Goal: Task Accomplishment & Management: Manage account settings

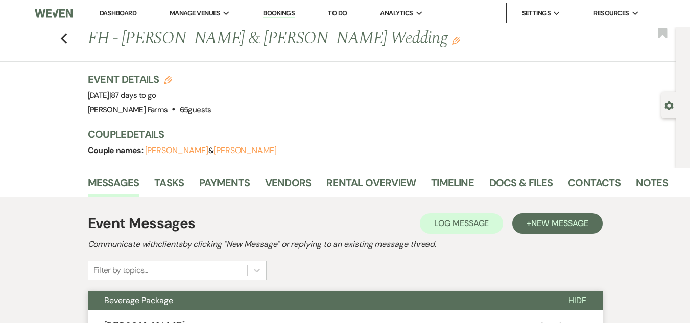
click at [108, 11] on link "Dashboard" at bounding box center [118, 13] width 37 height 9
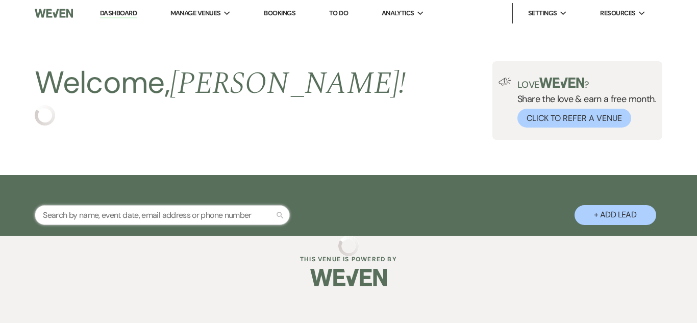
click at [106, 217] on input "text" at bounding box center [162, 215] width 255 height 20
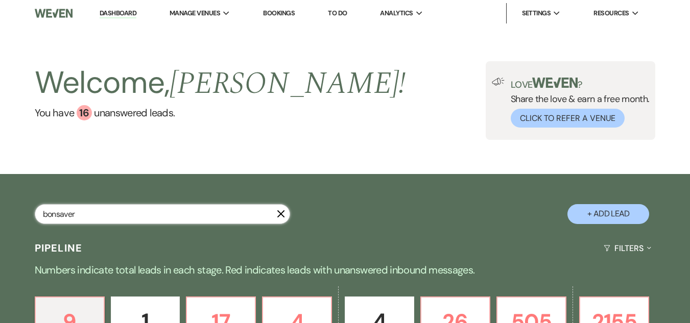
type input "bonsaver"
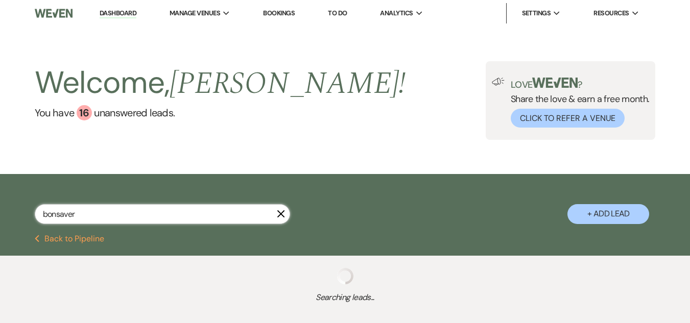
select select "6"
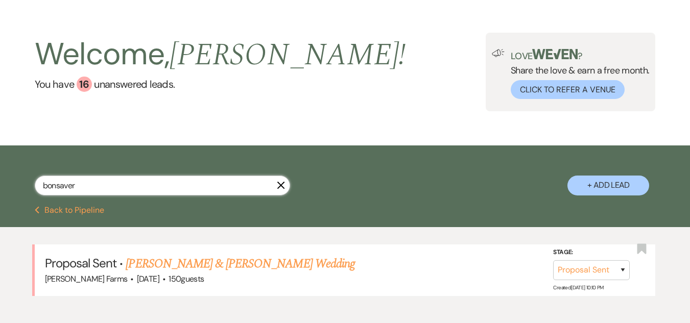
scroll to position [85, 0]
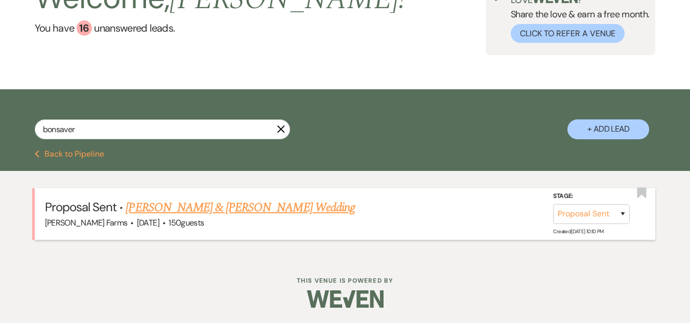
click at [190, 210] on link "[PERSON_NAME] & [PERSON_NAME] Wedding" at bounding box center [240, 208] width 229 height 18
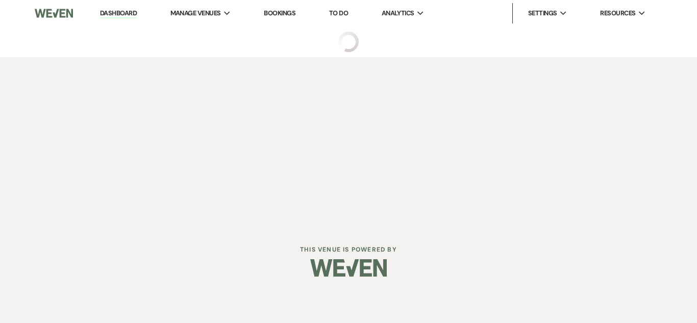
select select "6"
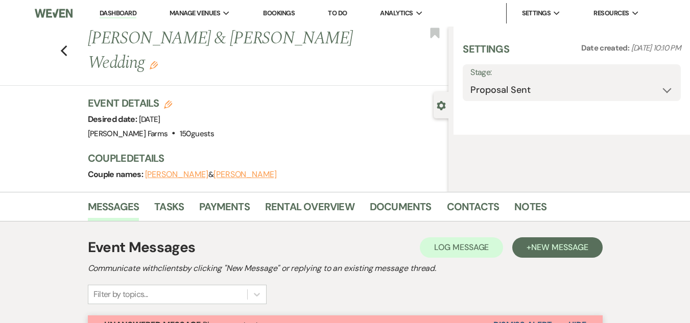
select select "5"
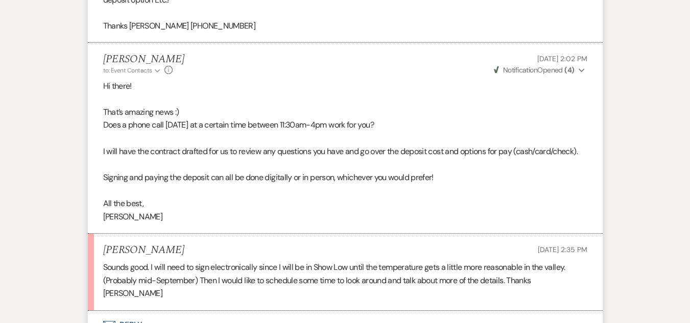
scroll to position [459, 0]
click at [137, 310] on button "Envelope Reply" at bounding box center [345, 324] width 515 height 29
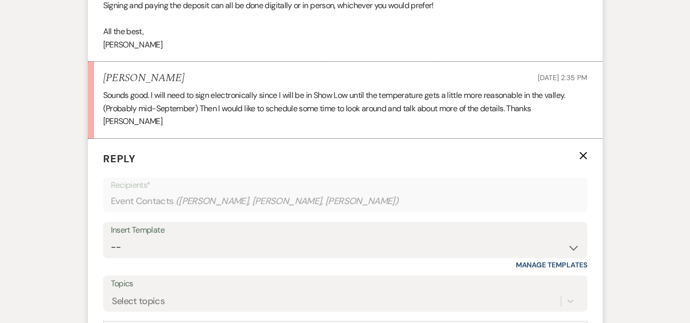
scroll to position [664, 0]
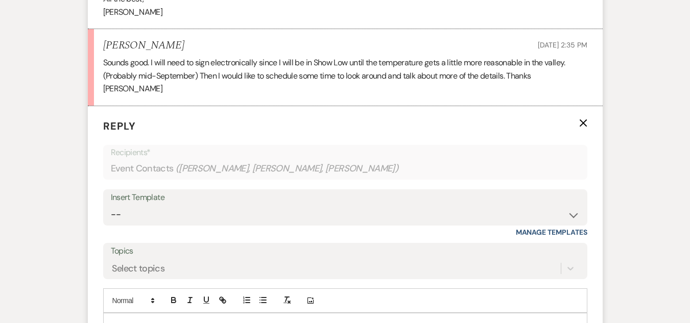
click at [130, 313] on div at bounding box center [345, 324] width 483 height 23
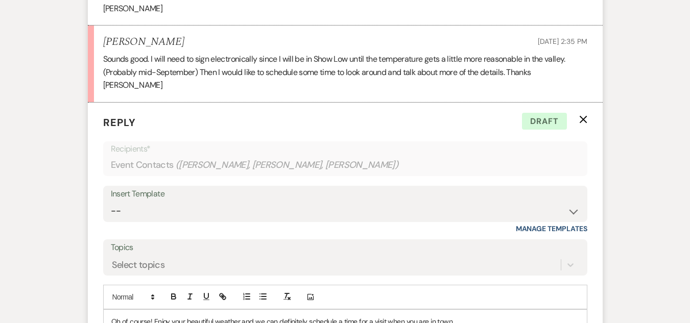
click at [121, 316] on p "Oh of course! Enjoy your beautiful weather and we can definitely schedule a tim…" at bounding box center [345, 321] width 468 height 11
click at [190, 316] on p "Oh, of course! Enjoy your beautiful weather and we can definitely schedule a ti…" at bounding box center [345, 321] width 468 height 11
click at [185, 316] on p "Oh, of course! Enjoy your beautiful weather and we can definitely schedule a ti…" at bounding box center [345, 321] width 468 height 11
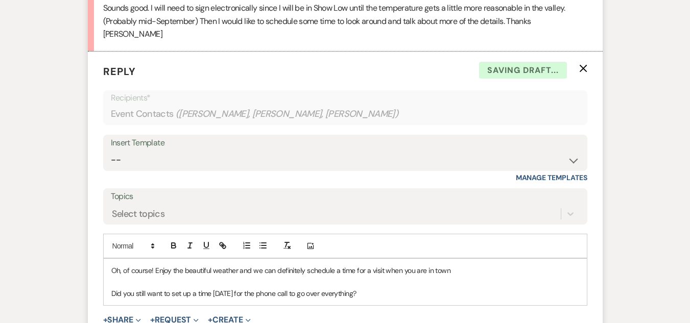
click at [459, 265] on p "Oh, of course! Enjoy the beautiful weather and we can definitely schedule a tim…" at bounding box center [345, 270] width 468 height 11
click at [369, 288] on p "Did you still want to set up a time [DATE] for the phone call to go over everyt…" at bounding box center [345, 293] width 468 height 11
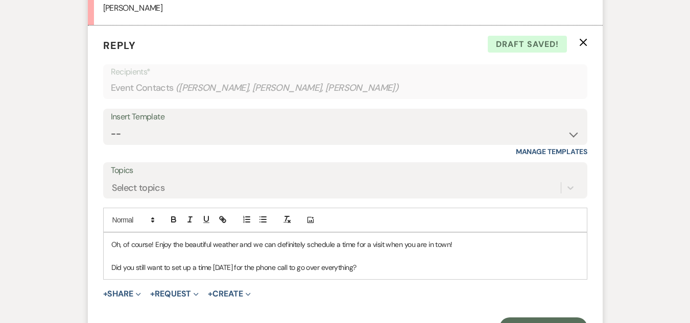
scroll to position [769, 0]
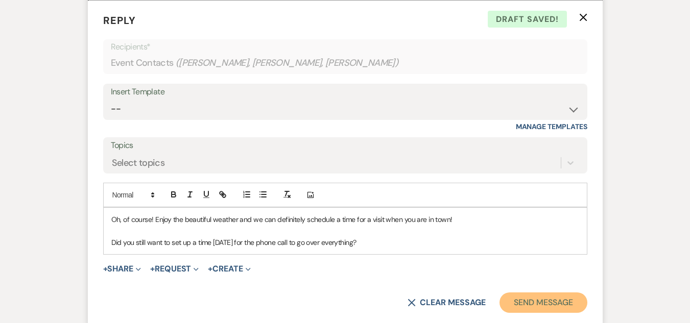
click at [527, 292] on button "Send Message" at bounding box center [542, 302] width 87 height 20
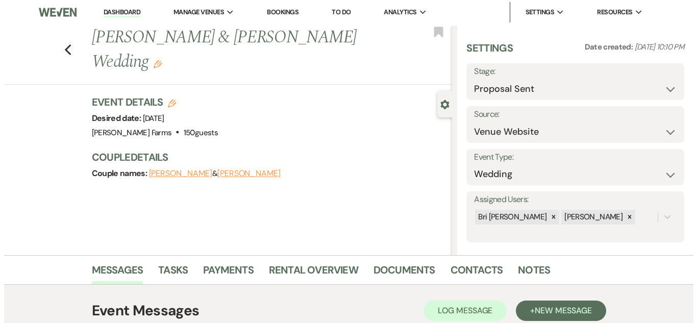
scroll to position [0, 0]
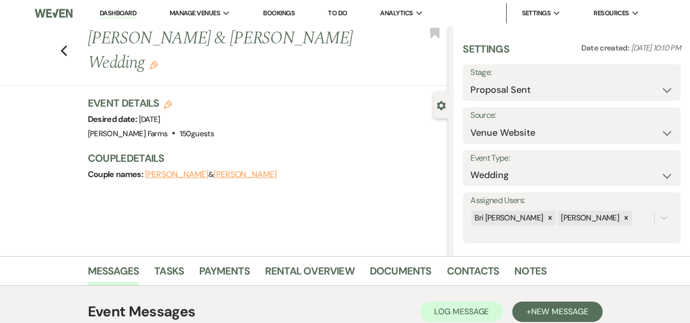
click at [172, 104] on icon "Edit" at bounding box center [168, 105] width 8 height 8
select select "674"
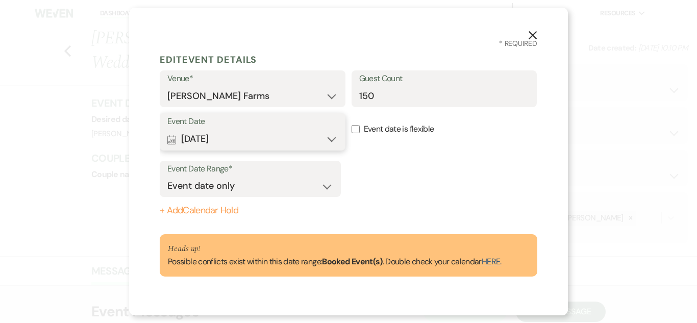
click at [307, 141] on button "Calendar [DATE] Expand" at bounding box center [252, 139] width 170 height 20
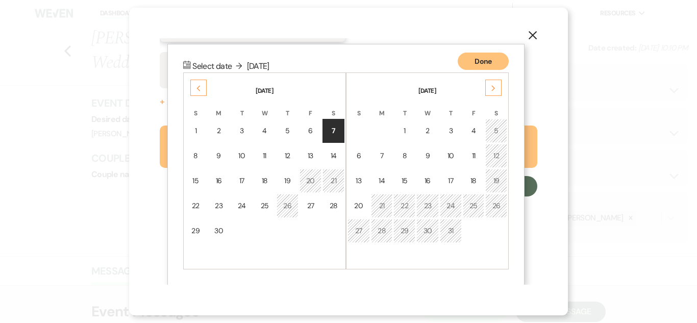
scroll to position [109, 0]
click at [492, 91] on icon "Next" at bounding box center [493, 88] width 5 height 6
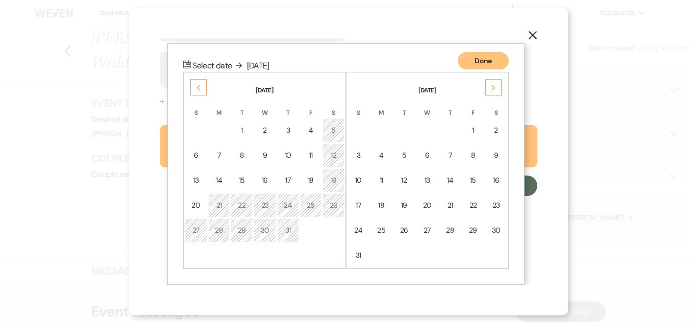
click at [492, 91] on icon "Next" at bounding box center [493, 88] width 5 height 6
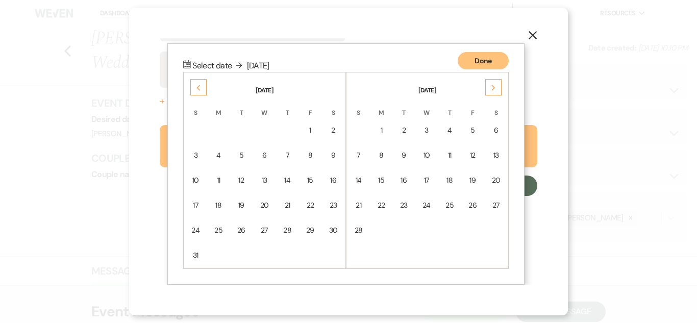
click at [492, 91] on icon "Next" at bounding box center [493, 88] width 5 height 6
click at [364, 179] on td "14" at bounding box center [359, 180] width 22 height 24
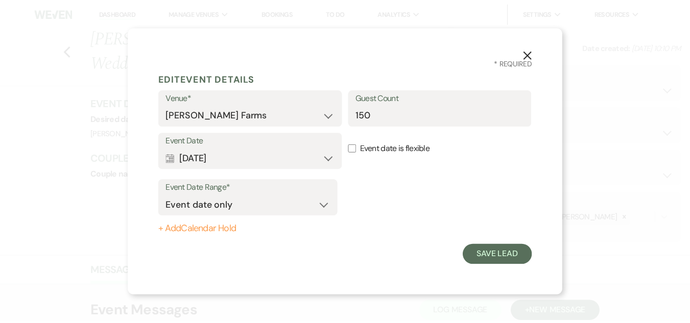
scroll to position [0, 0]
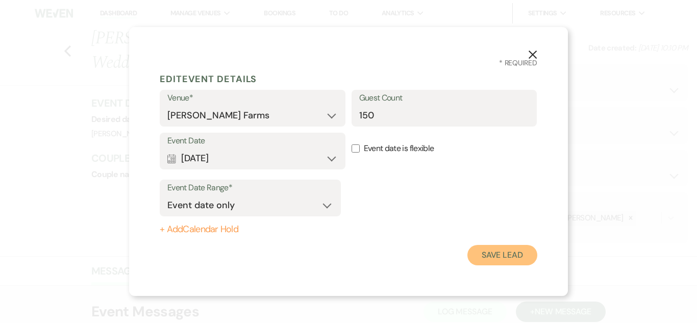
click at [494, 251] on button "Save Lead" at bounding box center [503, 255] width 70 height 20
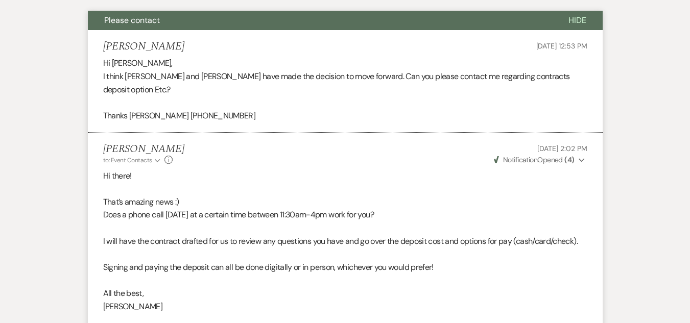
scroll to position [711, 0]
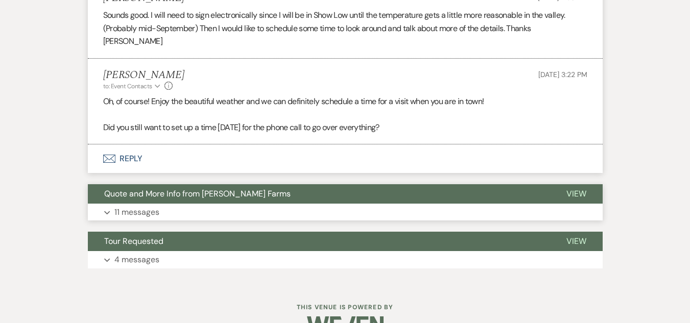
click at [170, 204] on button "Expand 11 messages" at bounding box center [345, 212] width 515 height 17
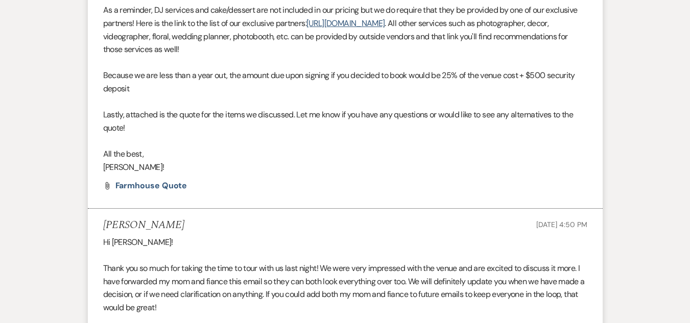
scroll to position [1170, 0]
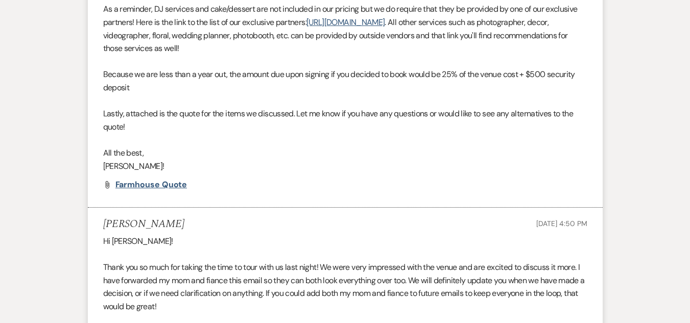
click at [141, 182] on span "Farmhouse Quote" at bounding box center [151, 184] width 72 height 11
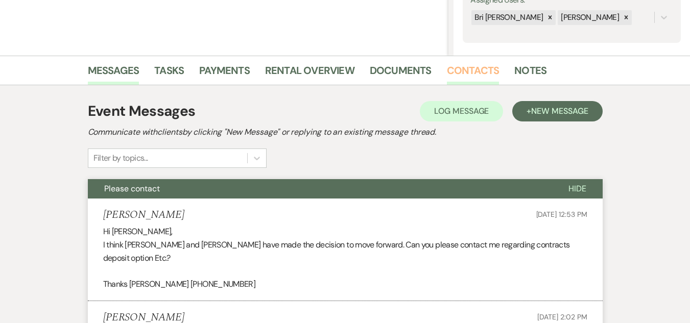
click at [468, 74] on link "Contacts" at bounding box center [473, 73] width 53 height 22
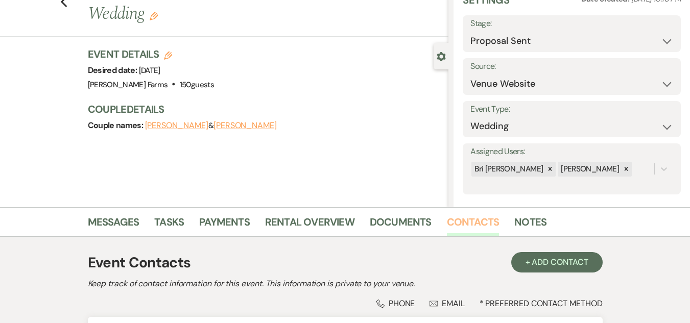
scroll to position [201, 0]
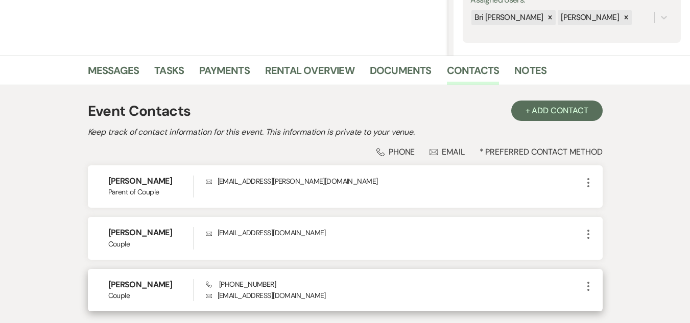
click at [232, 296] on p "Envelope [EMAIL_ADDRESS][DOMAIN_NAME]" at bounding box center [394, 295] width 376 height 11
copy div "[EMAIL_ADDRESS][DOMAIN_NAME] More"
click at [237, 281] on span "Phone [PHONE_NUMBER]" at bounding box center [241, 284] width 70 height 9
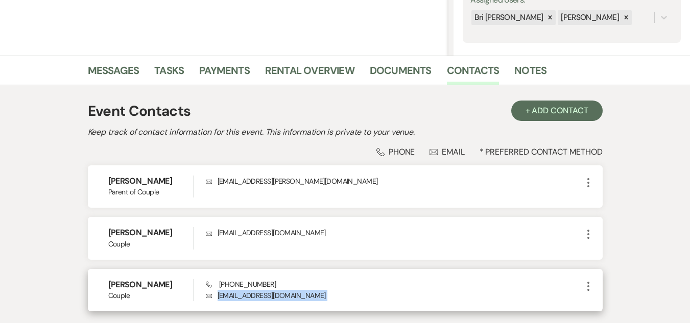
click at [237, 281] on span "Phone [PHONE_NUMBER]" at bounding box center [241, 284] width 70 height 9
copy span "[PHONE_NUMBER]"
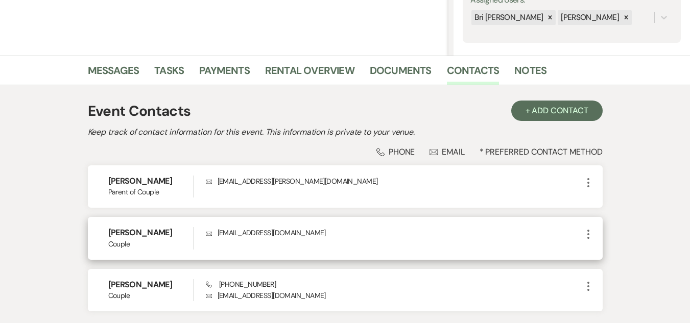
click at [227, 228] on p "Envelope [EMAIL_ADDRESS][DOMAIN_NAME]" at bounding box center [394, 232] width 376 height 11
copy div "[EMAIL_ADDRESS][DOMAIN_NAME] More"
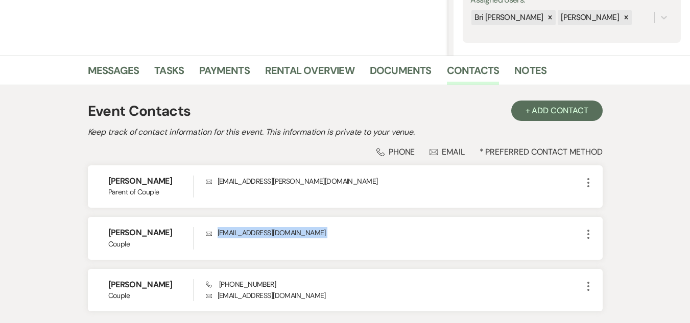
scroll to position [279, 0]
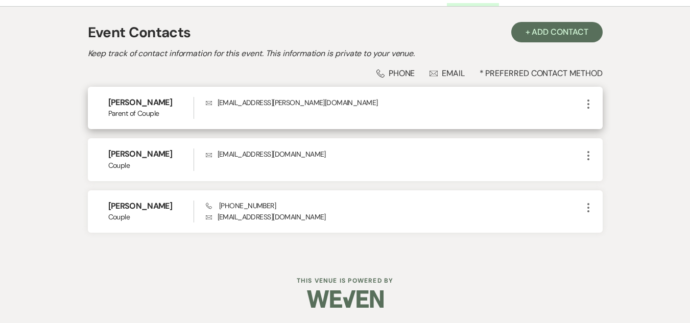
click at [229, 105] on p "Envelope [EMAIL_ADDRESS][PERSON_NAME][DOMAIN_NAME]" at bounding box center [394, 102] width 376 height 11
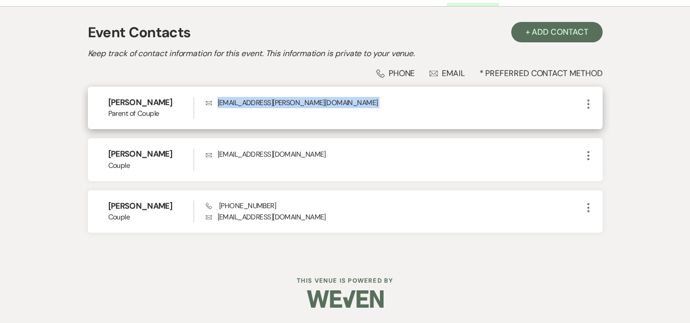
click at [229, 105] on p "Envelope [EMAIL_ADDRESS][PERSON_NAME][DOMAIN_NAME]" at bounding box center [394, 102] width 376 height 11
copy div "[EMAIL_ADDRESS][PERSON_NAME][DOMAIN_NAME] More"
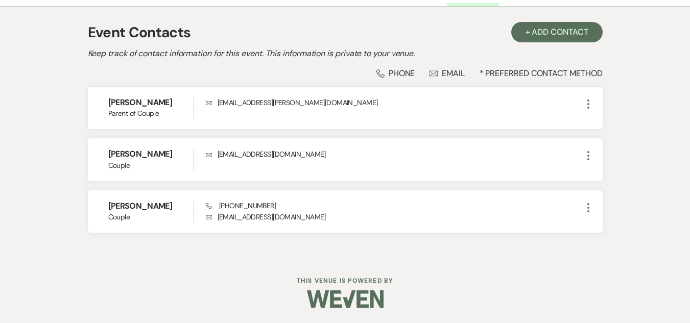
click at [45, 79] on div "Messages Tasks Payments Rental Overview Documents Contacts Notes Event Contacts…" at bounding box center [345, 117] width 690 height 280
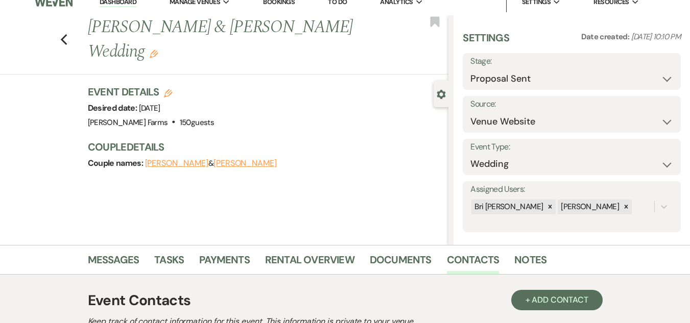
scroll to position [0, 0]
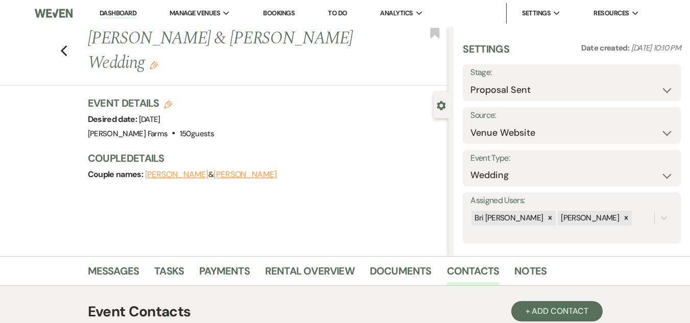
click at [112, 14] on link "Dashboard" at bounding box center [118, 14] width 37 height 10
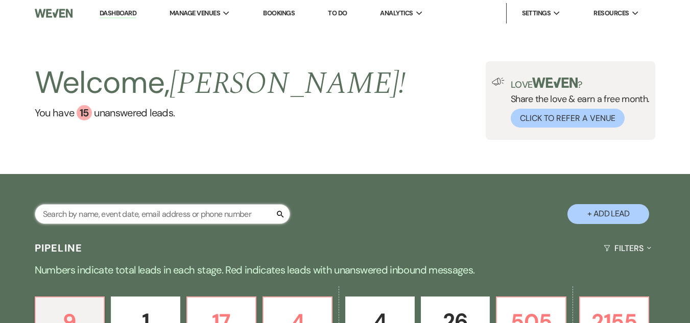
click at [169, 216] on input "text" at bounding box center [162, 214] width 255 height 20
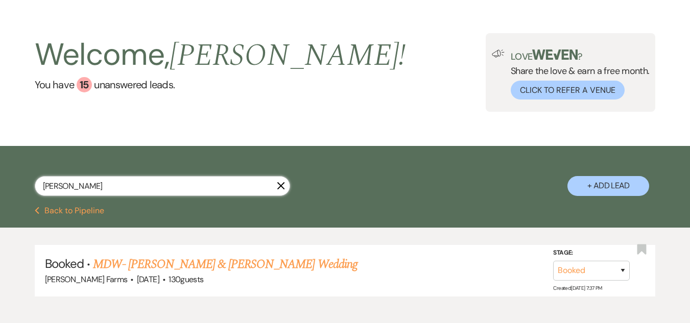
scroll to position [85, 0]
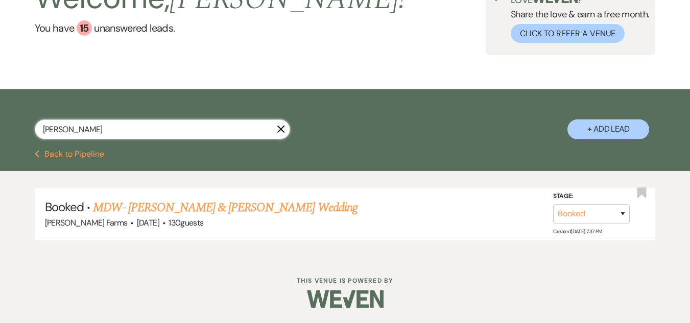
drag, startPoint x: 105, startPoint y: 131, endPoint x: 10, endPoint y: 130, distance: 94.4
click at [10, 130] on div "[PERSON_NAME] X + Add Lead" at bounding box center [345, 120] width 690 height 53
type input "vL"
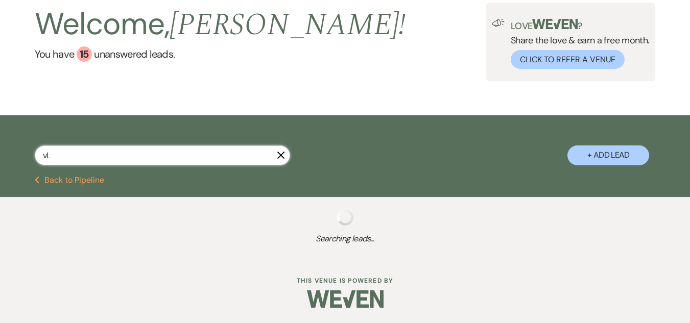
select select "8"
select select "5"
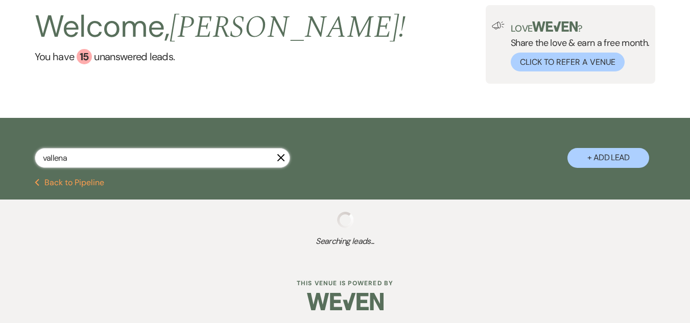
type input "vallenar"
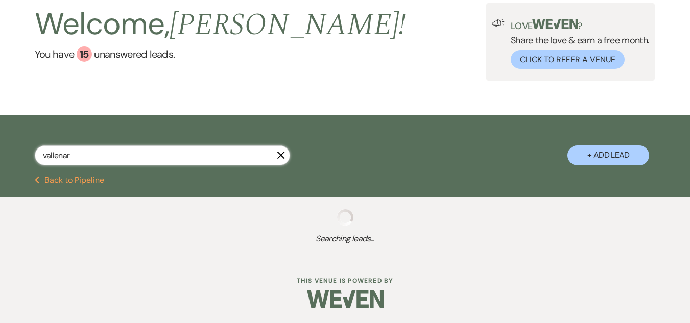
select select "8"
select select "5"
select select "8"
select select "5"
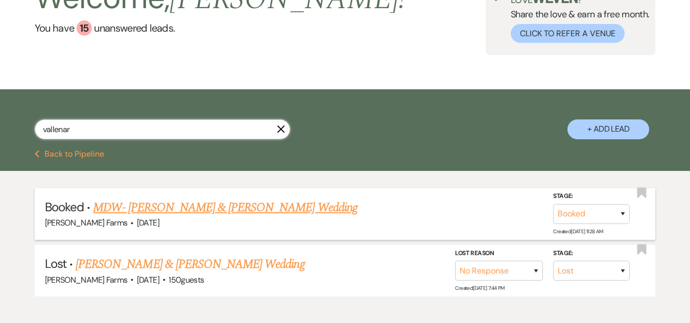
type input "vallenar"
click at [207, 207] on link "MDW- [PERSON_NAME] & [PERSON_NAME] Wedding" at bounding box center [225, 208] width 264 height 18
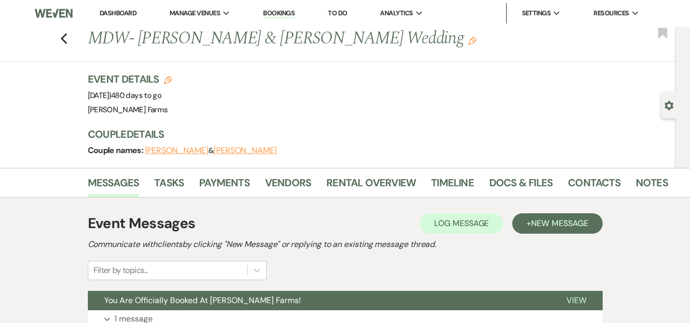
click at [115, 12] on link "Dashboard" at bounding box center [118, 13] width 37 height 9
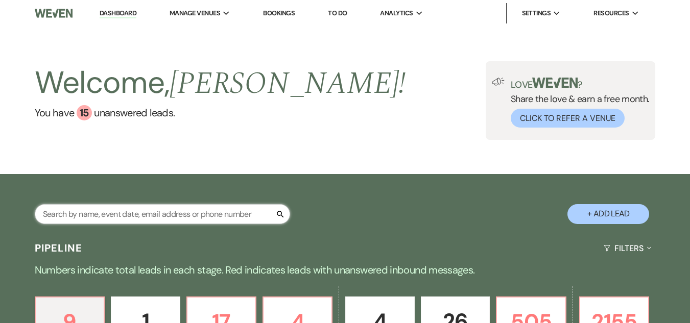
click at [159, 212] on input "text" at bounding box center [162, 214] width 255 height 20
type input "[PERSON_NAME]"
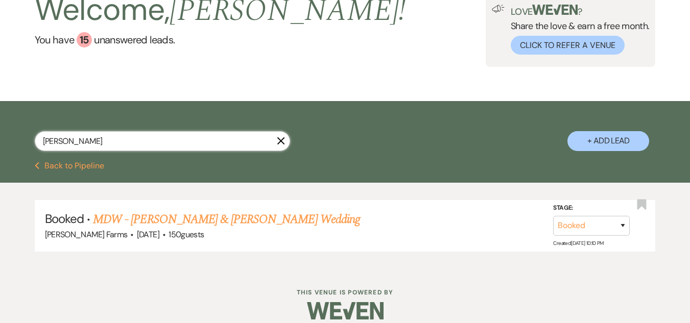
scroll to position [85, 0]
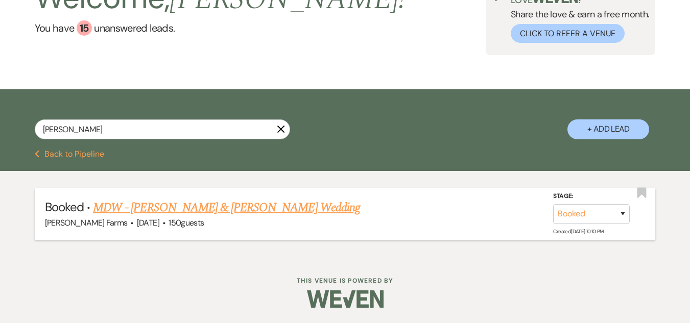
click at [221, 205] on link "MDW - [PERSON_NAME] & [PERSON_NAME] Wedding" at bounding box center [226, 208] width 267 height 18
